Goal: Task Accomplishment & Management: Complete application form

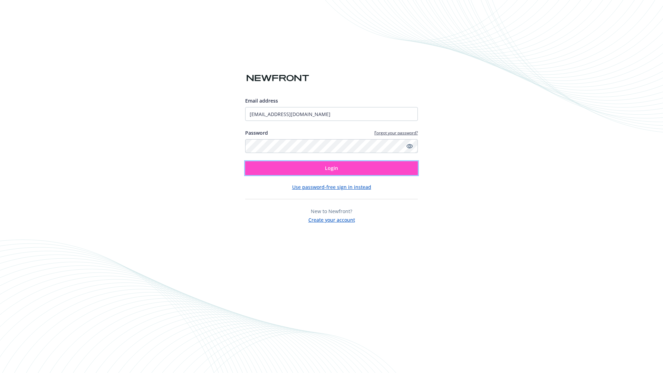
click at [331, 168] on span "Login" at bounding box center [331, 168] width 13 height 7
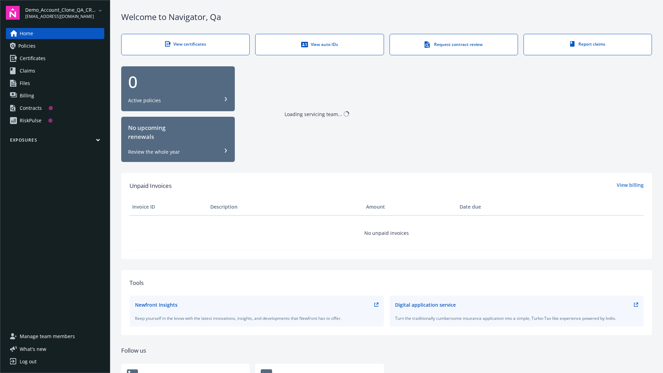
click at [65, 13] on span "Demo_Account_Clone_QA_CR_Tests_Prospect" at bounding box center [60, 9] width 71 height 7
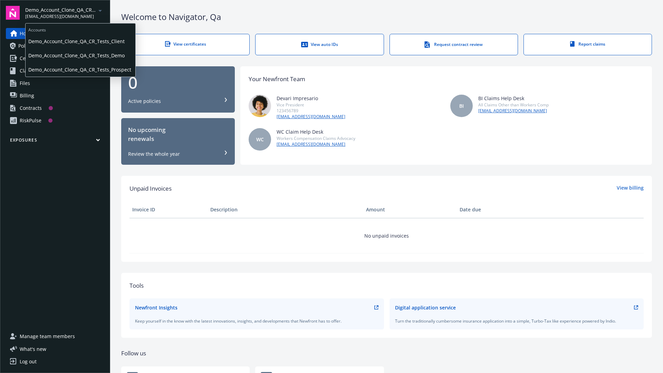
click at [80, 41] on span "Demo_Account_Clone_QA_CR_Tests_Client" at bounding box center [80, 41] width 104 height 14
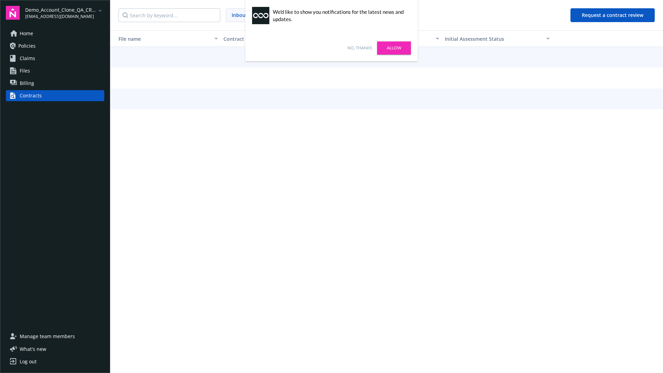
click at [359, 48] on link "No, thanks" at bounding box center [359, 48] width 25 height 6
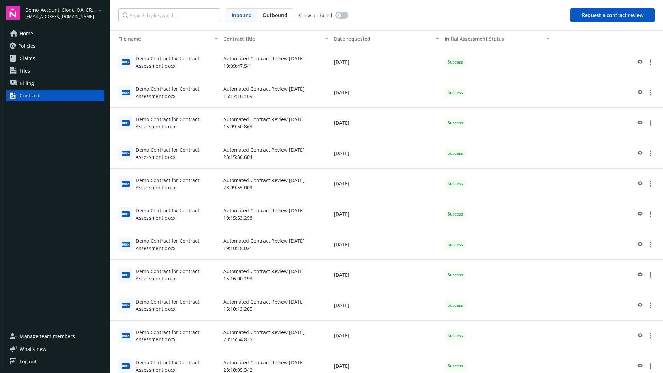
click at [613, 15] on button "Request a contract review" at bounding box center [612, 15] width 84 height 14
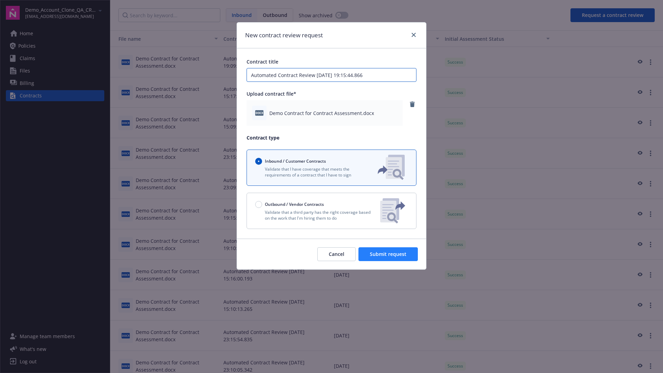
type input "Automated Contract Review 10-14-2025 19:15:44.866"
click at [388, 254] on span "Submit request" at bounding box center [388, 254] width 37 height 7
